Goal: Check status: Check status

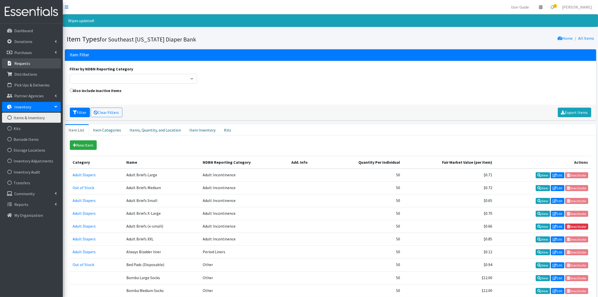
click at [16, 64] on p "Requests" at bounding box center [22, 63] width 16 height 5
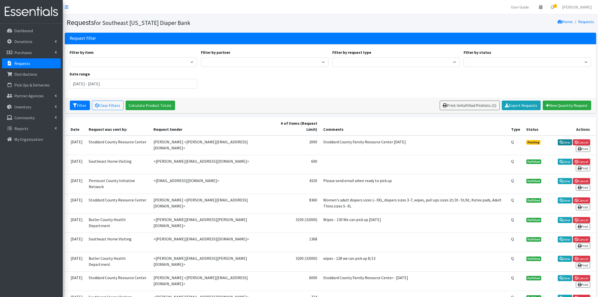
click at [564, 142] on link "View" at bounding box center [565, 142] width 14 height 6
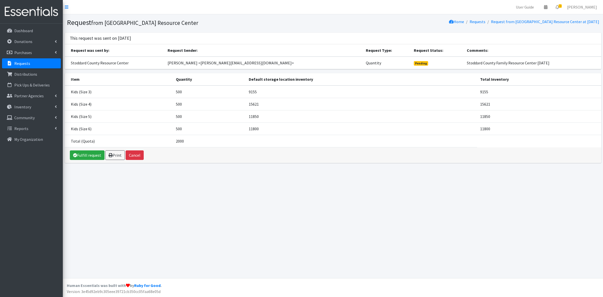
click at [37, 62] on link "Requests" at bounding box center [31, 63] width 59 height 10
